Goal: Task Accomplishment & Management: Use online tool/utility

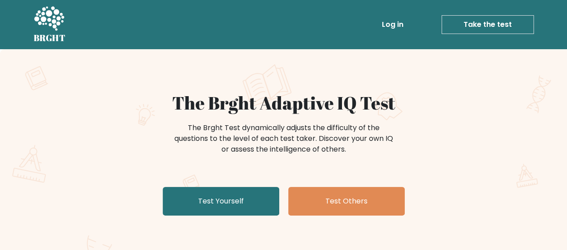
click at [482, 29] on link "Take the test" at bounding box center [487, 24] width 92 height 19
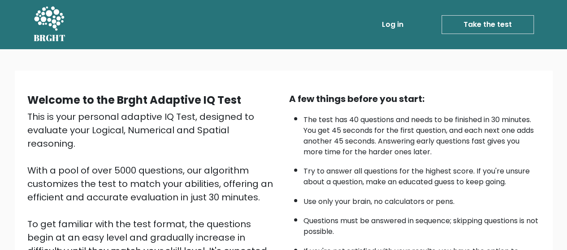
scroll to position [159, 0]
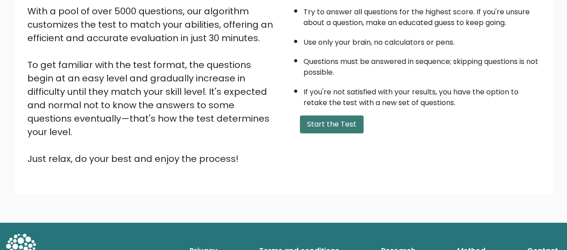
click at [338, 125] on button "Start the Test" at bounding box center [332, 125] width 64 height 18
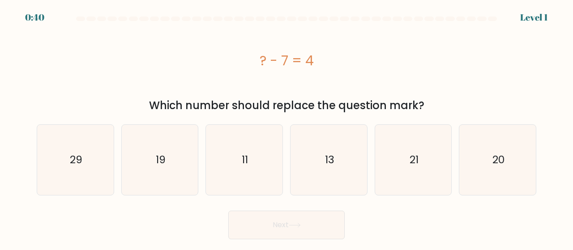
click at [294, 247] on body "0:40 Level 1 a." at bounding box center [286, 125] width 573 height 250
